Goal: Transaction & Acquisition: Purchase product/service

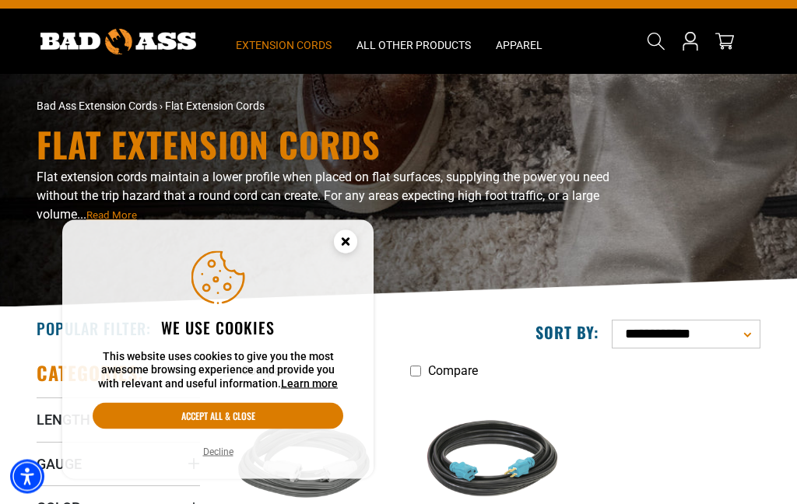
click at [348, 244] on icon "Cookie Consent" at bounding box center [344, 241] width 5 height 5
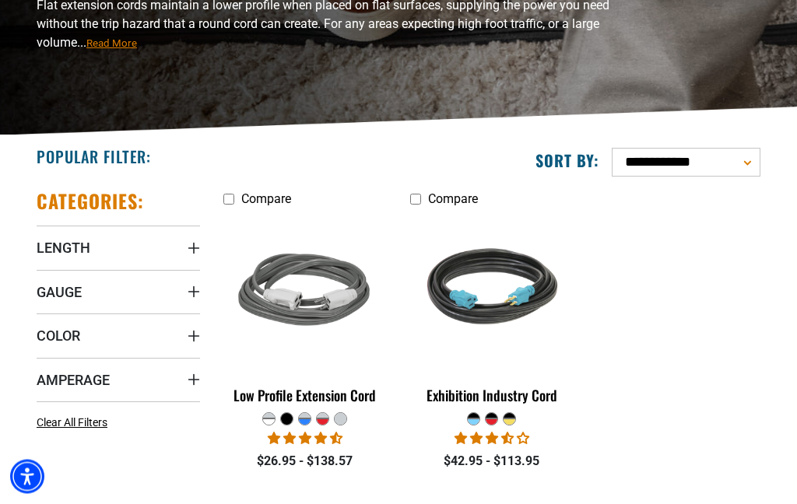
scroll to position [202, 0]
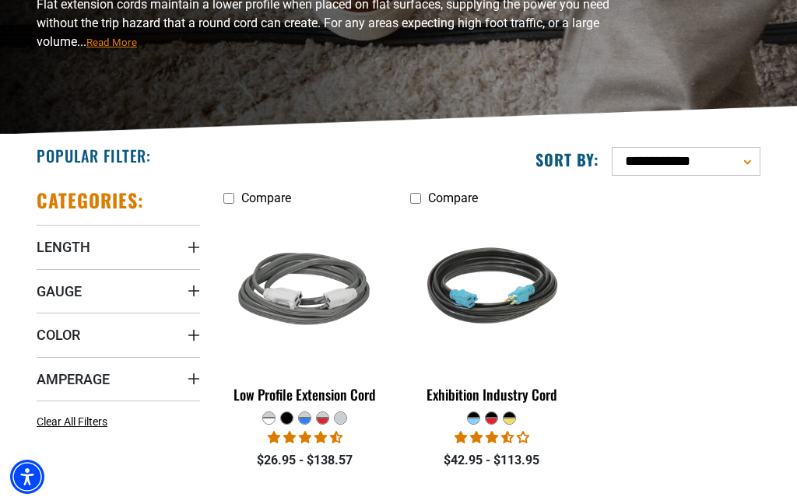
click at [116, 247] on summary "Length" at bounding box center [118, 247] width 163 height 44
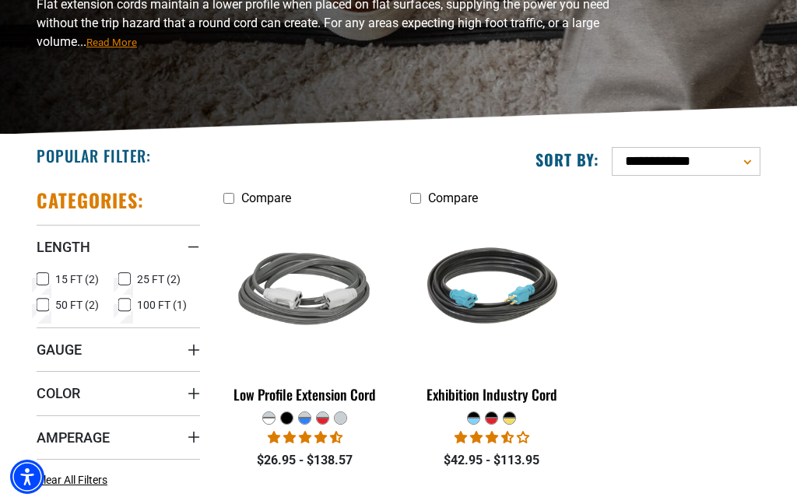
click at [140, 276] on span "25 FT (2)" at bounding box center [159, 279] width 44 height 11
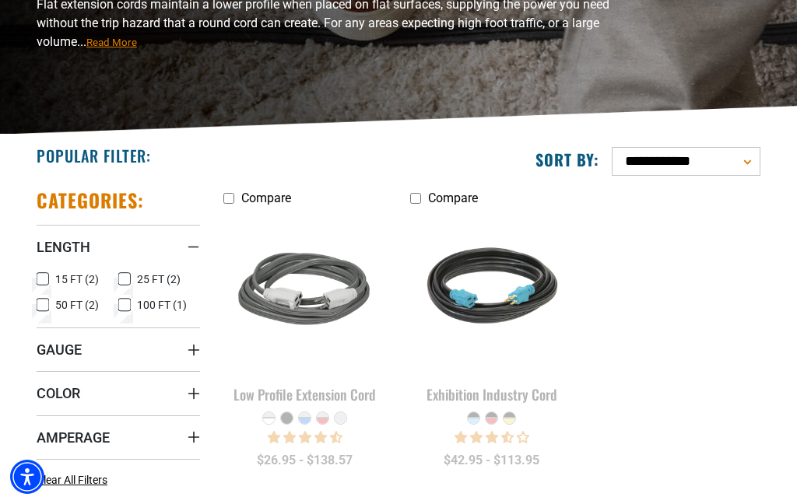
scroll to position [264, 0]
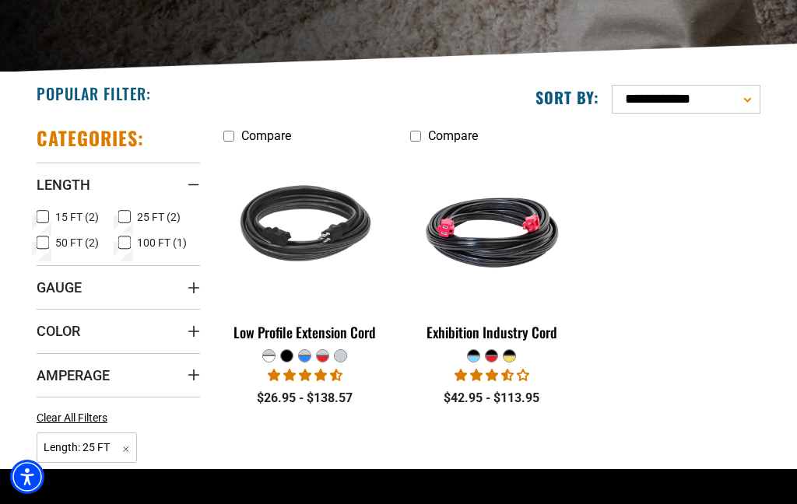
click at [142, 303] on summary "Gauge" at bounding box center [118, 287] width 163 height 44
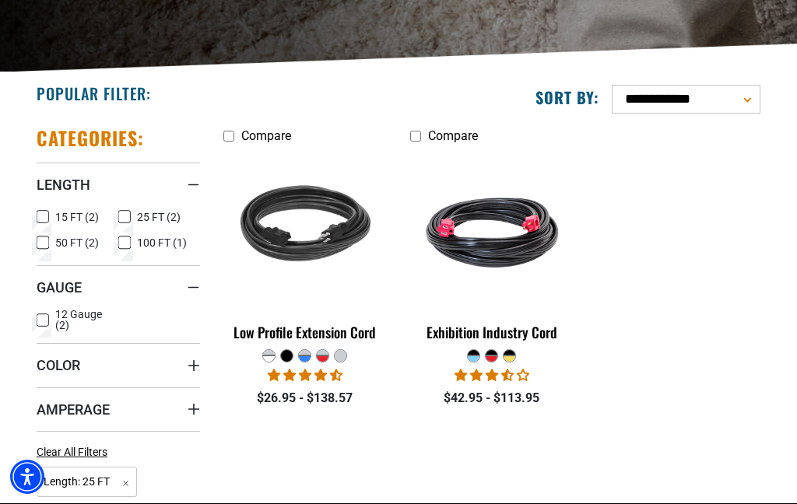
click at [165, 290] on summary "Gauge" at bounding box center [118, 287] width 163 height 44
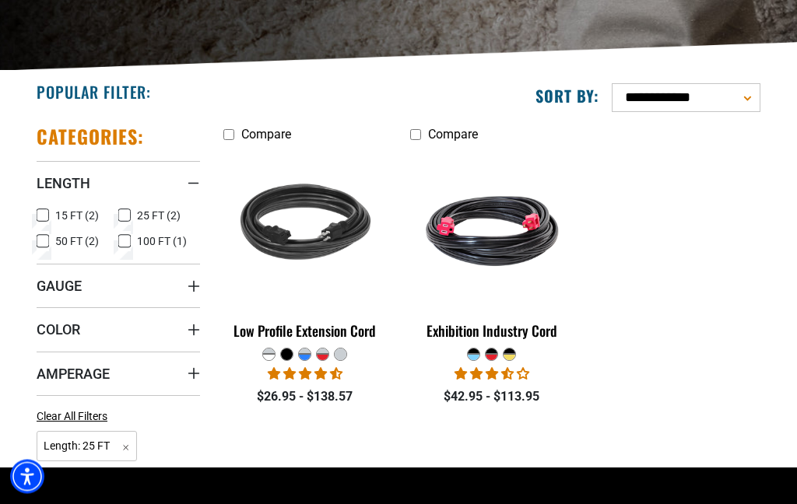
scroll to position [265, 0]
click at [146, 371] on summary "Amperage" at bounding box center [118, 374] width 163 height 44
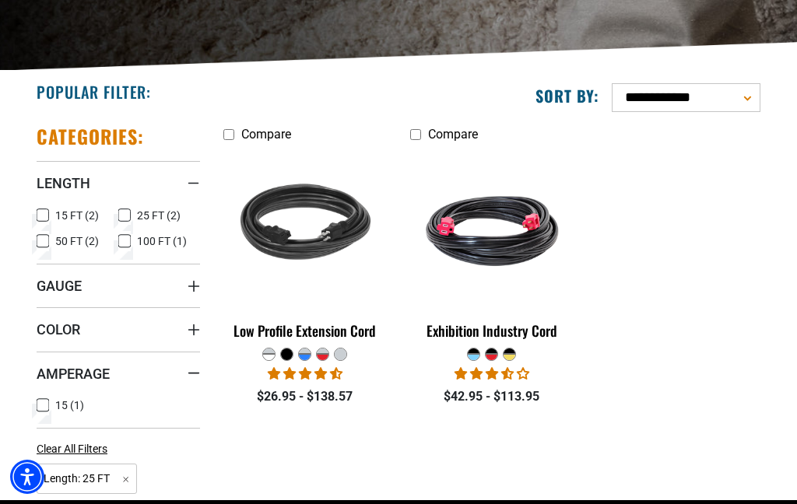
click at [153, 376] on summary "Amperage" at bounding box center [118, 374] width 163 height 44
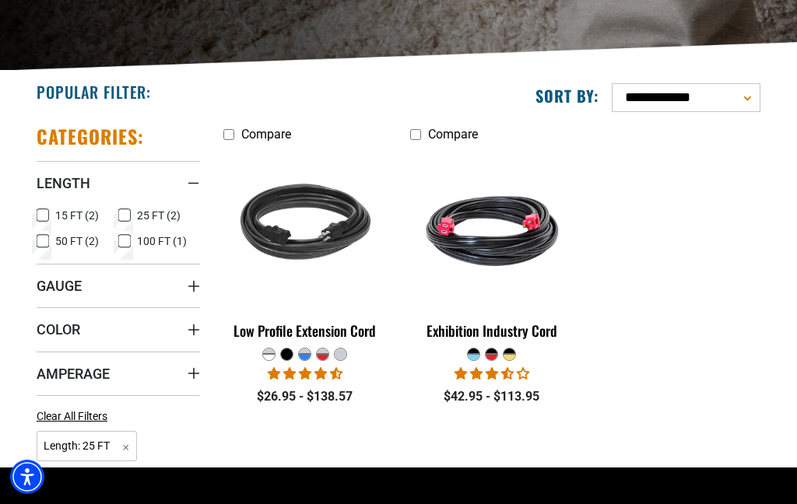
click at [319, 328] on div "Low Profile Extension Cord" at bounding box center [304, 331] width 163 height 14
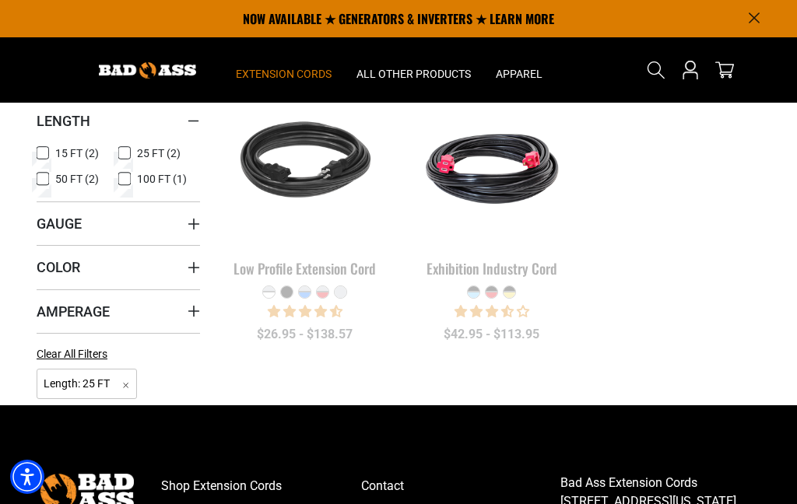
scroll to position [264, 0]
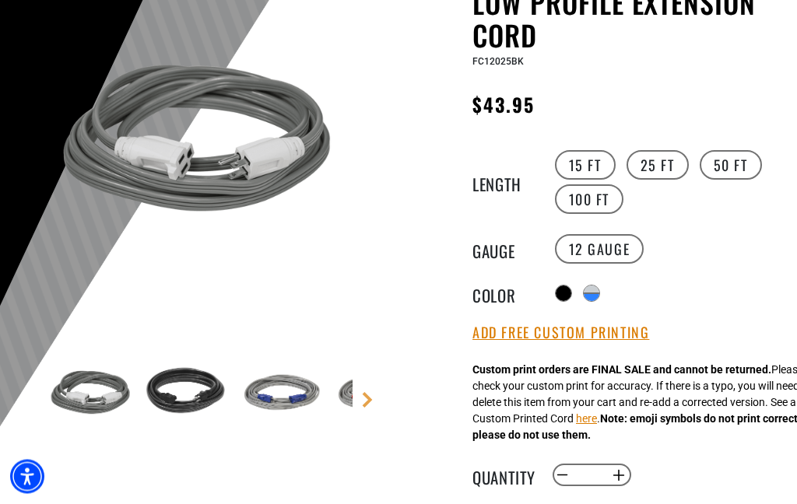
scroll to position [184, 0]
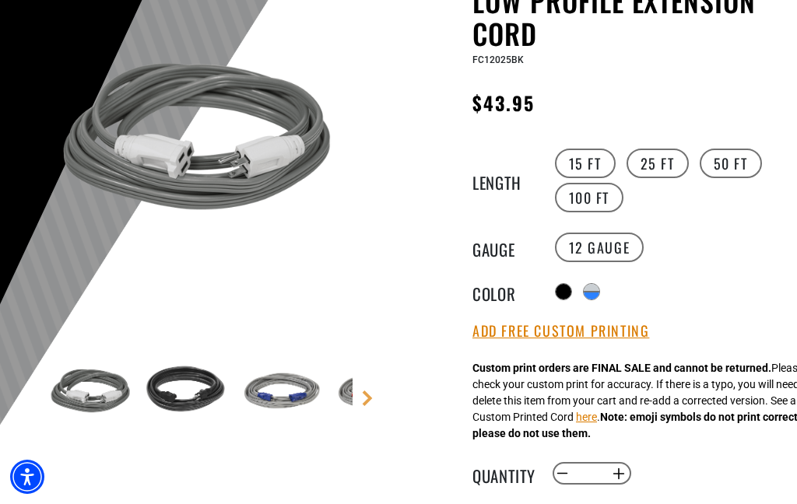
click at [593, 293] on div at bounding box center [592, 296] width 16 height 8
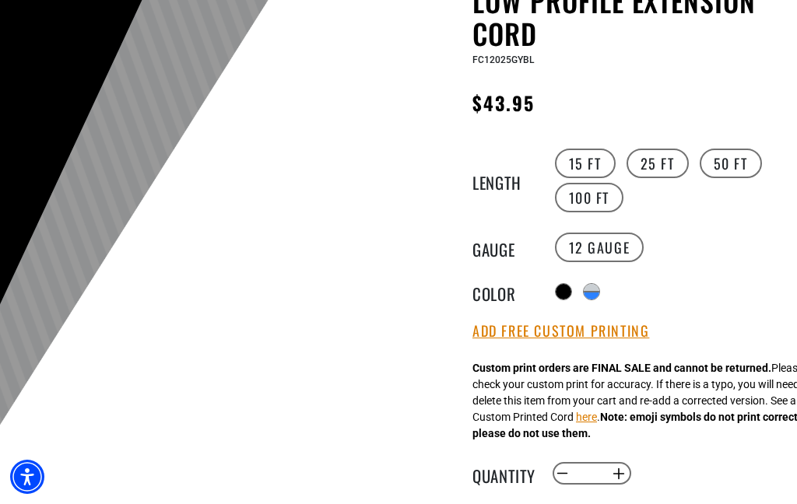
scroll to position [246, 0]
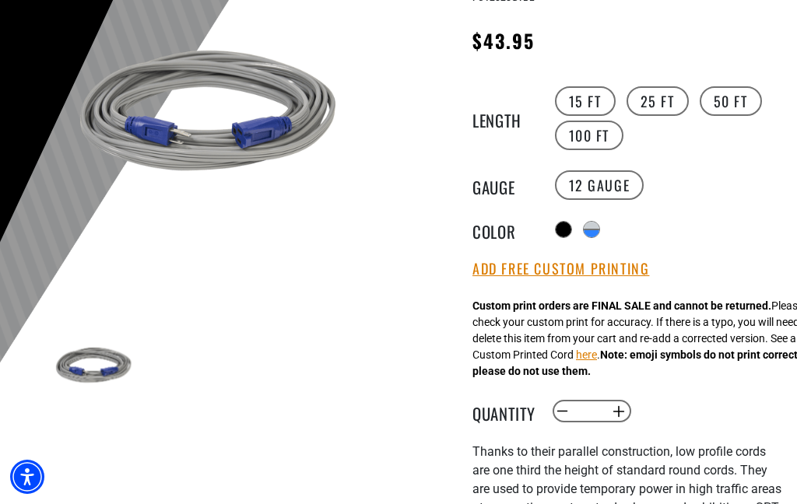
click at [565, 226] on div at bounding box center [564, 230] width 16 height 16
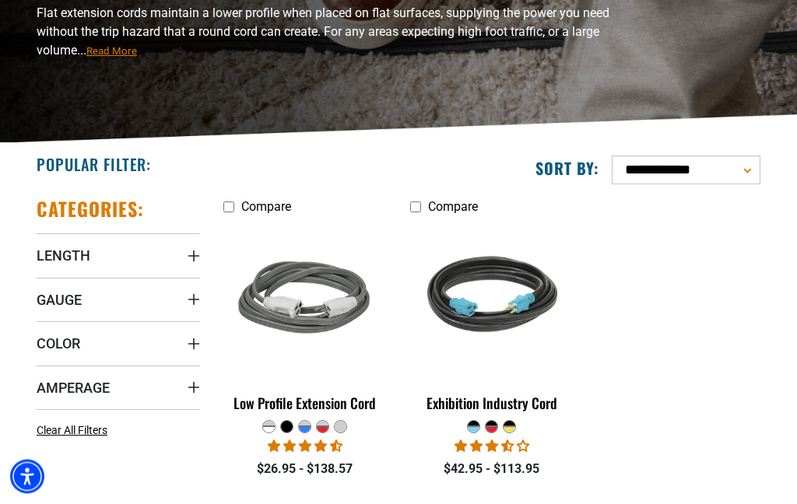
scroll to position [197, 0]
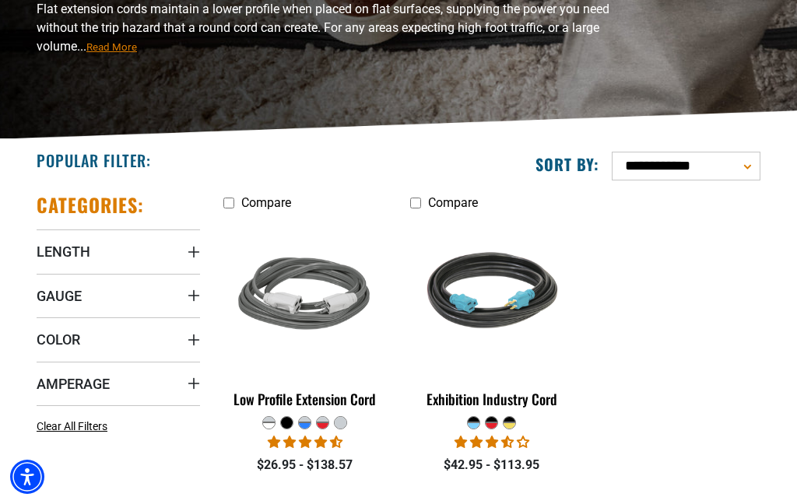
click at [157, 254] on summary "Length" at bounding box center [118, 252] width 163 height 44
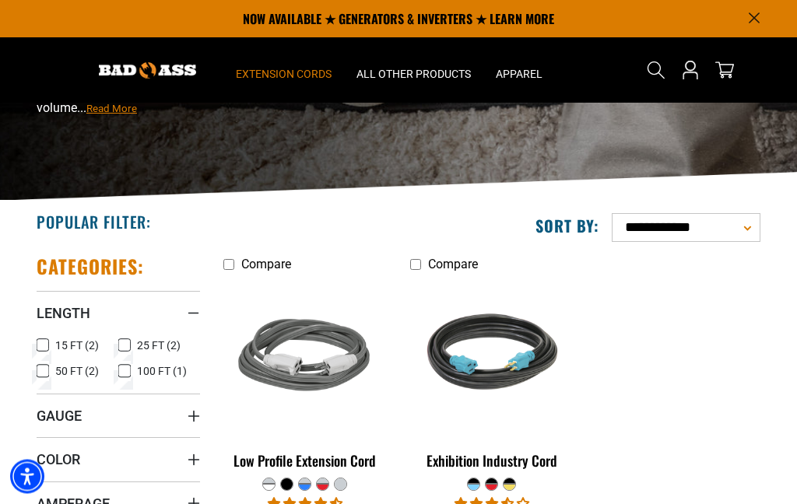
scroll to position [135, 0]
click at [141, 341] on span "25 FT (2)" at bounding box center [159, 345] width 44 height 11
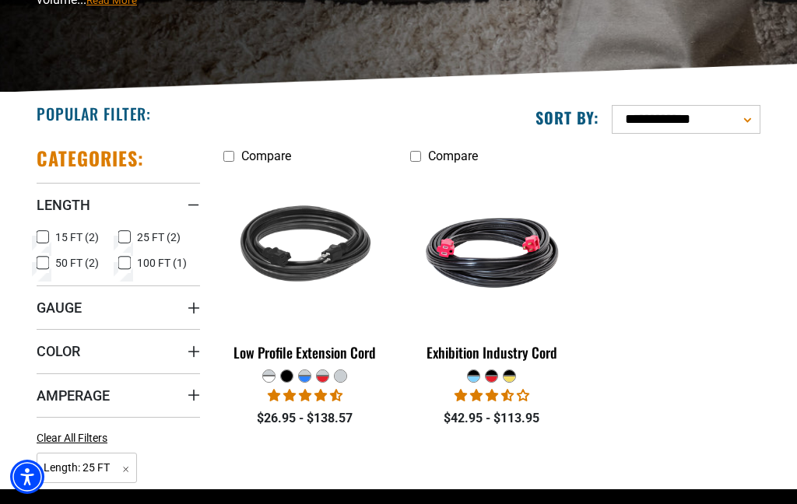
scroll to position [250, 0]
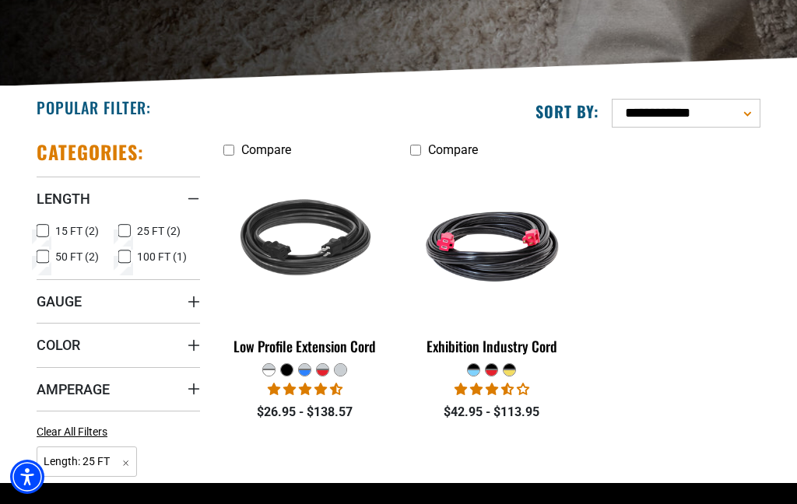
click at [301, 343] on div "Low Profile Extension Cord" at bounding box center [304, 346] width 163 height 14
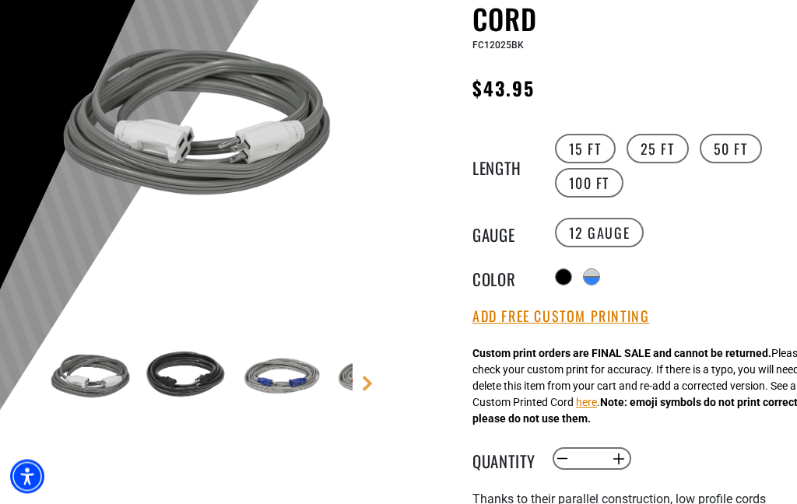
scroll to position [199, 0]
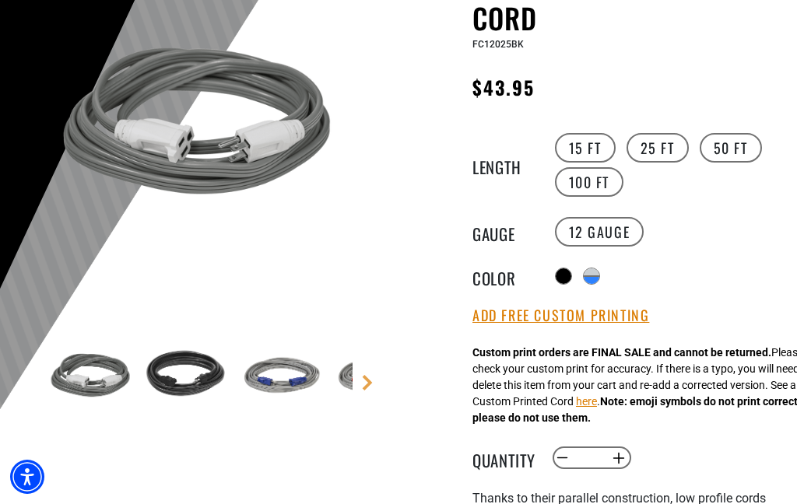
click at [570, 276] on div at bounding box center [564, 277] width 16 height 16
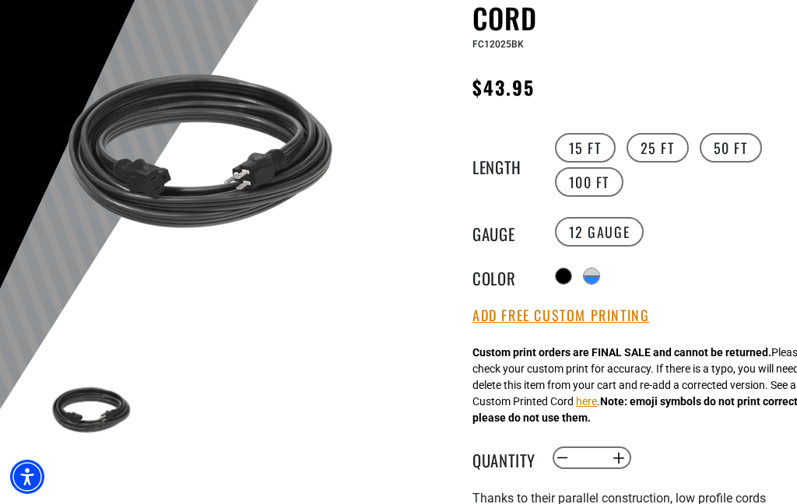
click at [599, 282] on div at bounding box center [592, 280] width 16 height 8
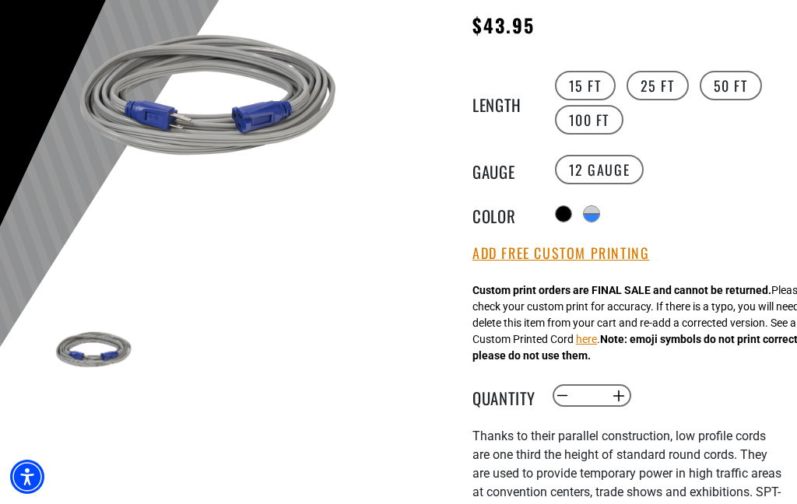
click at [560, 208] on div at bounding box center [564, 214] width 16 height 16
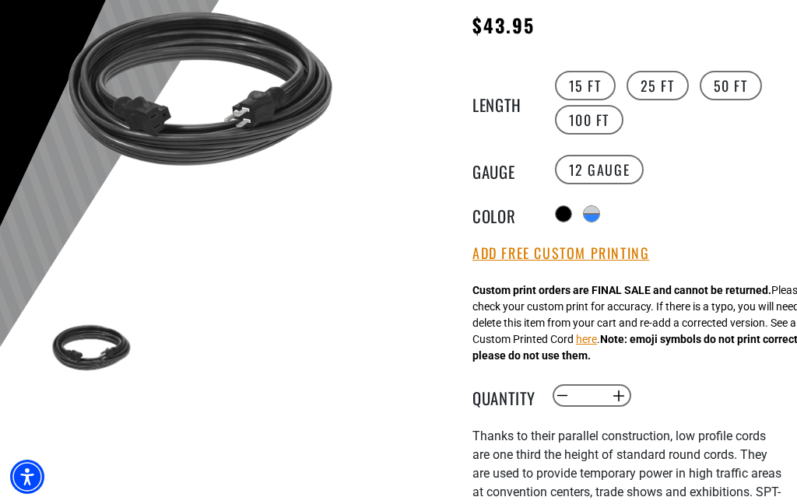
click at [585, 83] on label "15 FT" at bounding box center [585, 86] width 61 height 30
click at [730, 91] on label "50 FT" at bounding box center [731, 86] width 62 height 30
click at [670, 81] on label "25 FT" at bounding box center [658, 86] width 62 height 30
click at [592, 125] on label "100 FT" at bounding box center [589, 120] width 69 height 30
click at [658, 89] on label "25 FT" at bounding box center [658, 86] width 62 height 30
